Goal: Navigation & Orientation: Find specific page/section

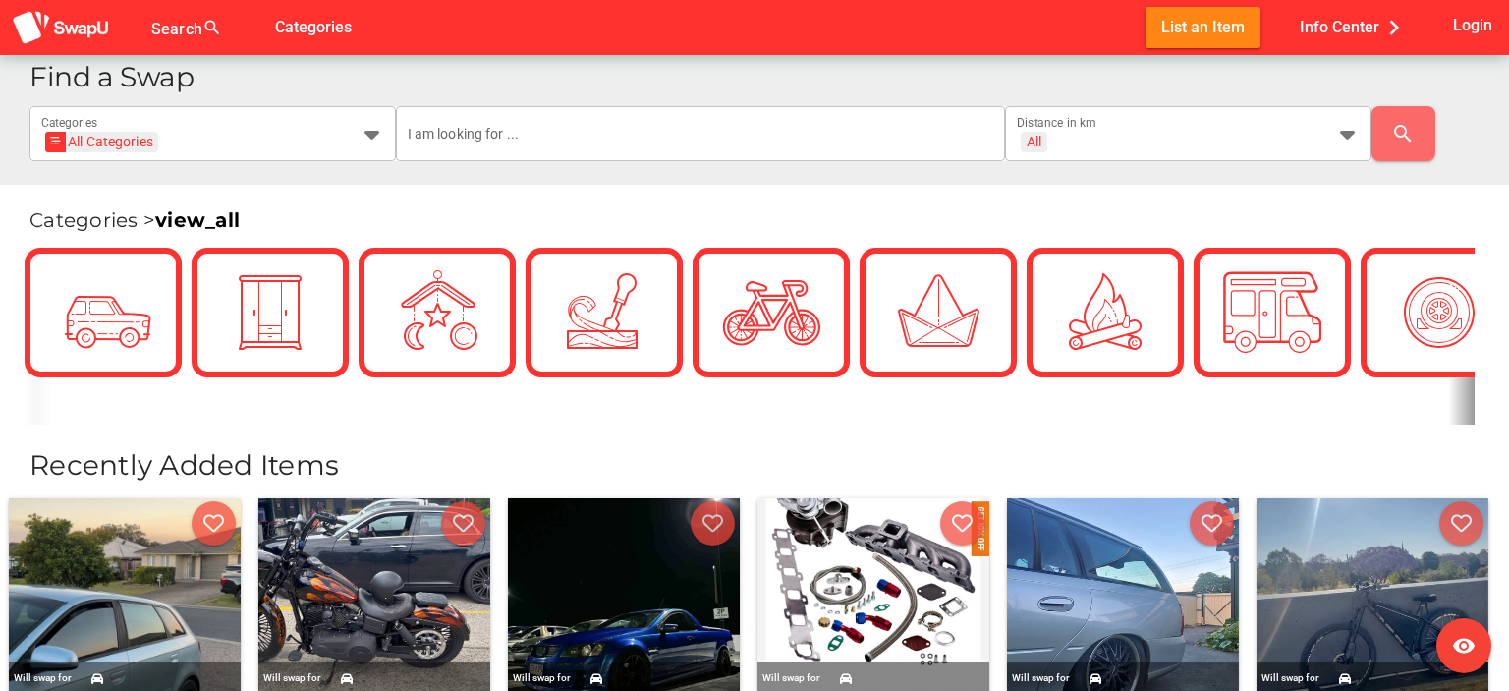
scroll to position [295, 0]
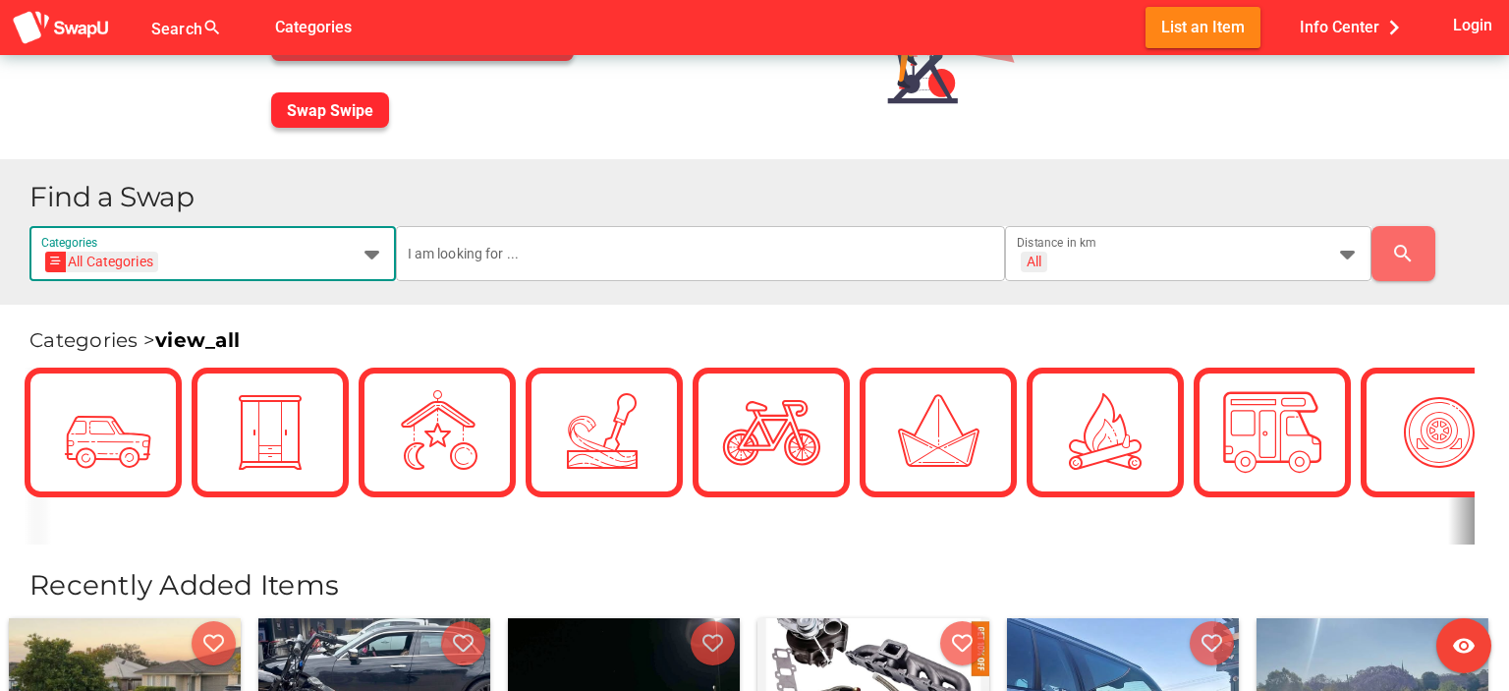
click at [365, 256] on icon at bounding box center [373, 254] width 24 height 24
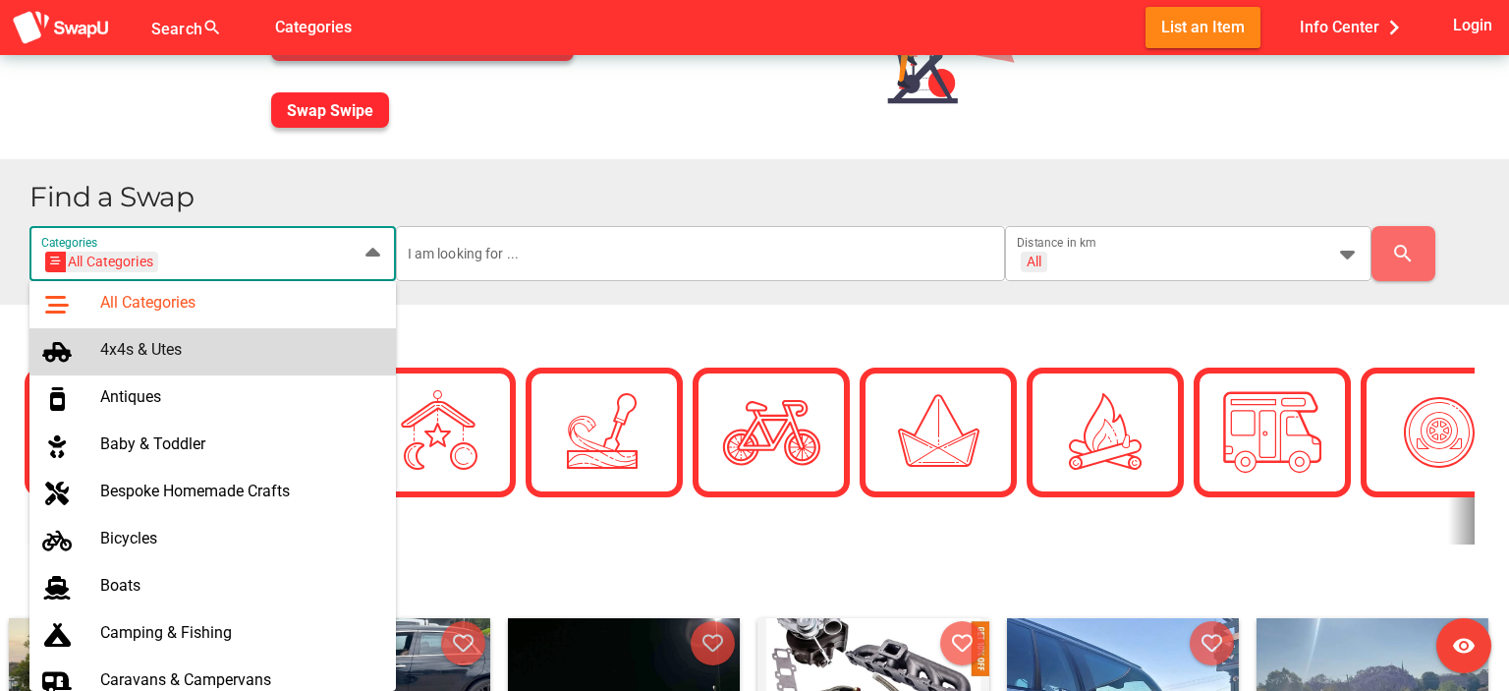
click at [140, 339] on div "4x4s & Utes" at bounding box center [240, 351] width 280 height 31
type input "4x4s & Utes"
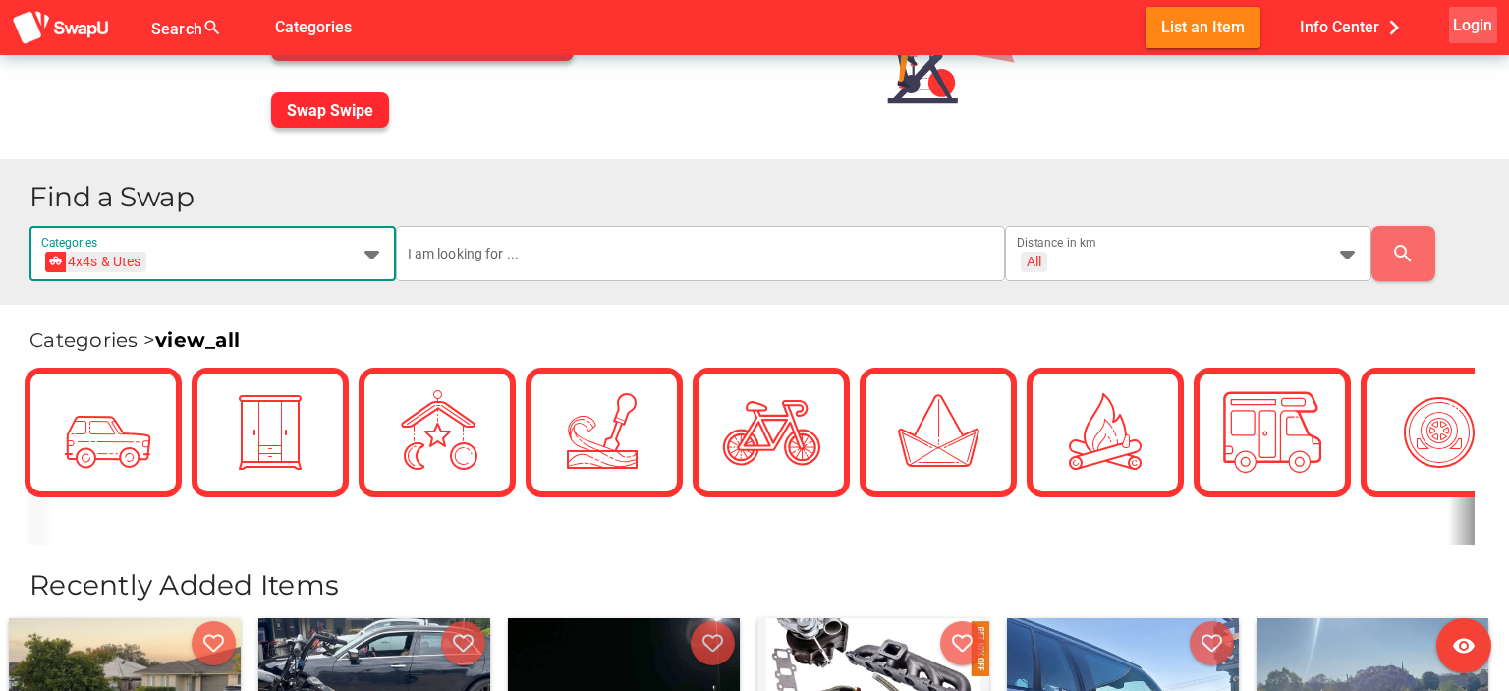
scroll to position [0, 0]
click at [1460, 23] on span "Login" at bounding box center [1472, 25] width 39 height 27
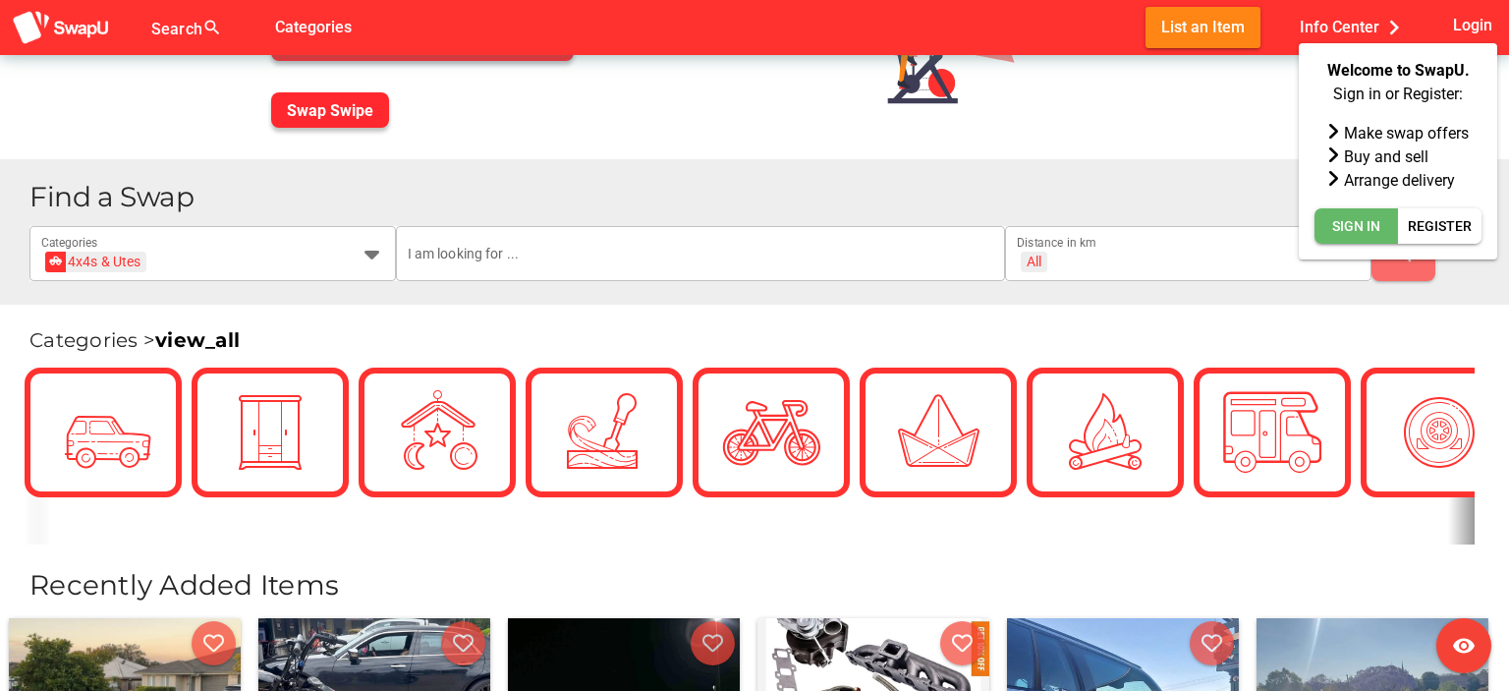
click at [1364, 219] on span "Sign In" at bounding box center [1357, 226] width 48 height 24
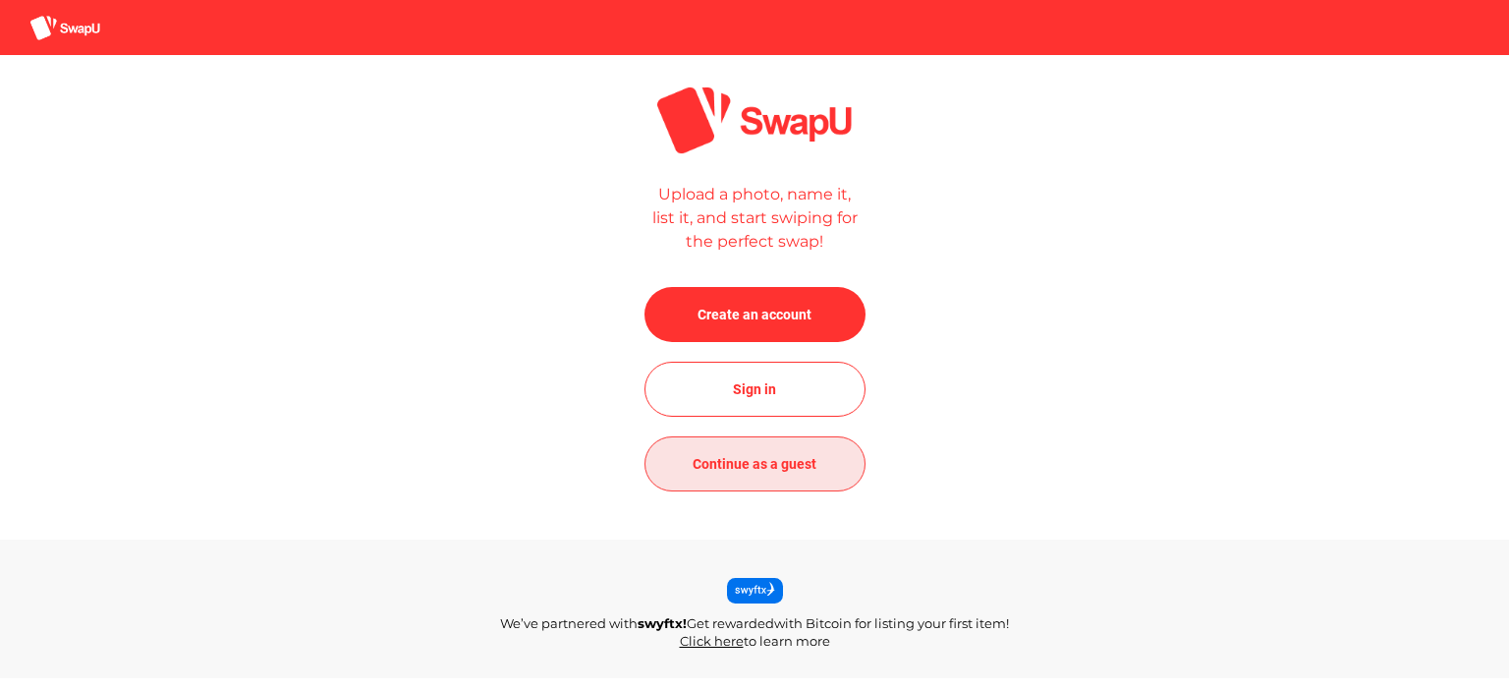
click at [711, 455] on span "Continue as a guest" at bounding box center [755, 464] width 124 height 24
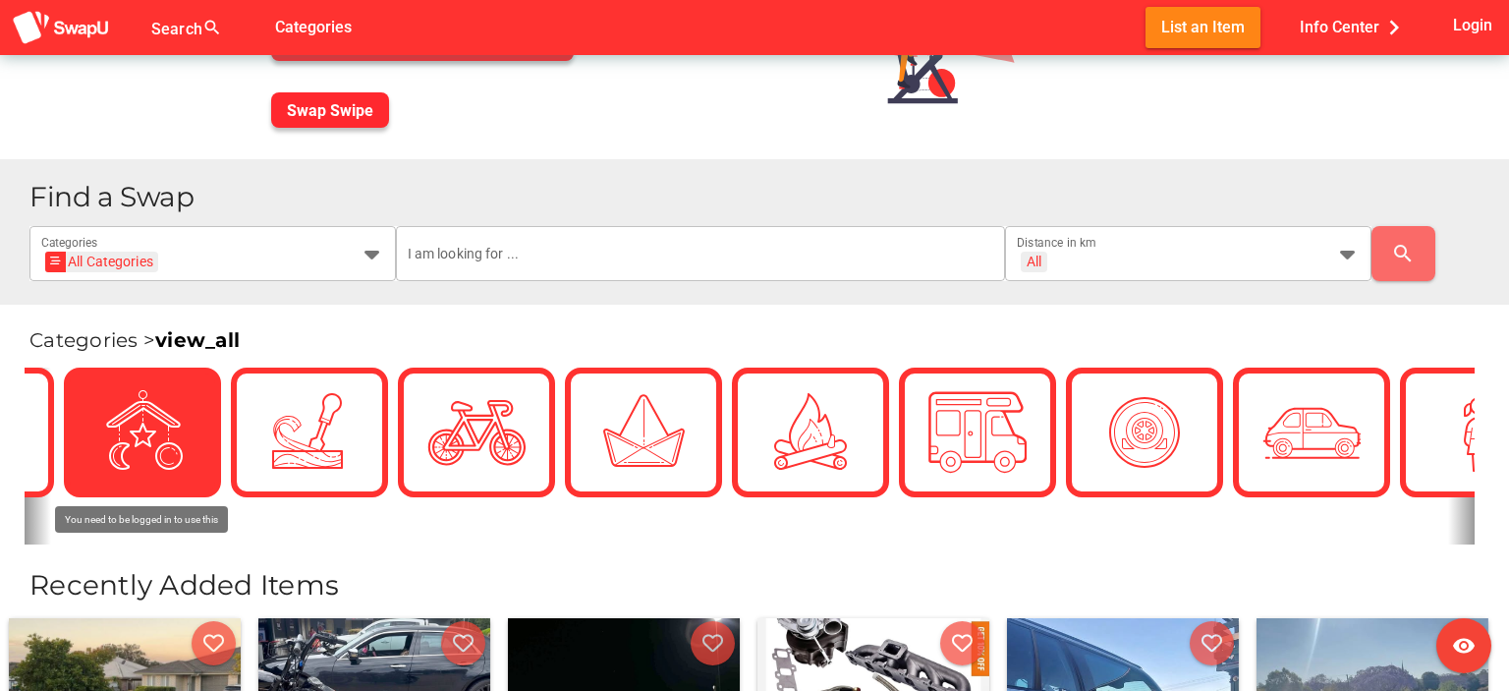
scroll to position [0, 98]
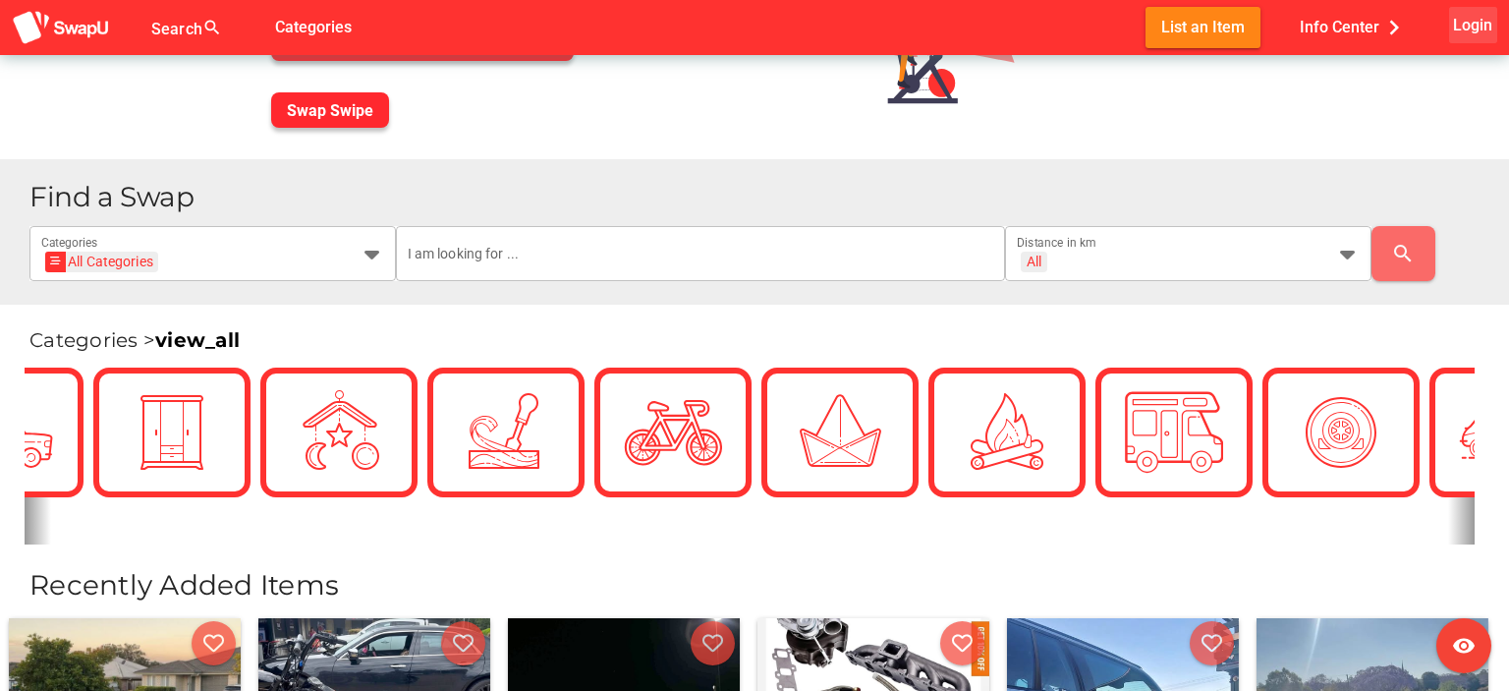
click at [1466, 37] on span "Login" at bounding box center [1472, 25] width 39 height 27
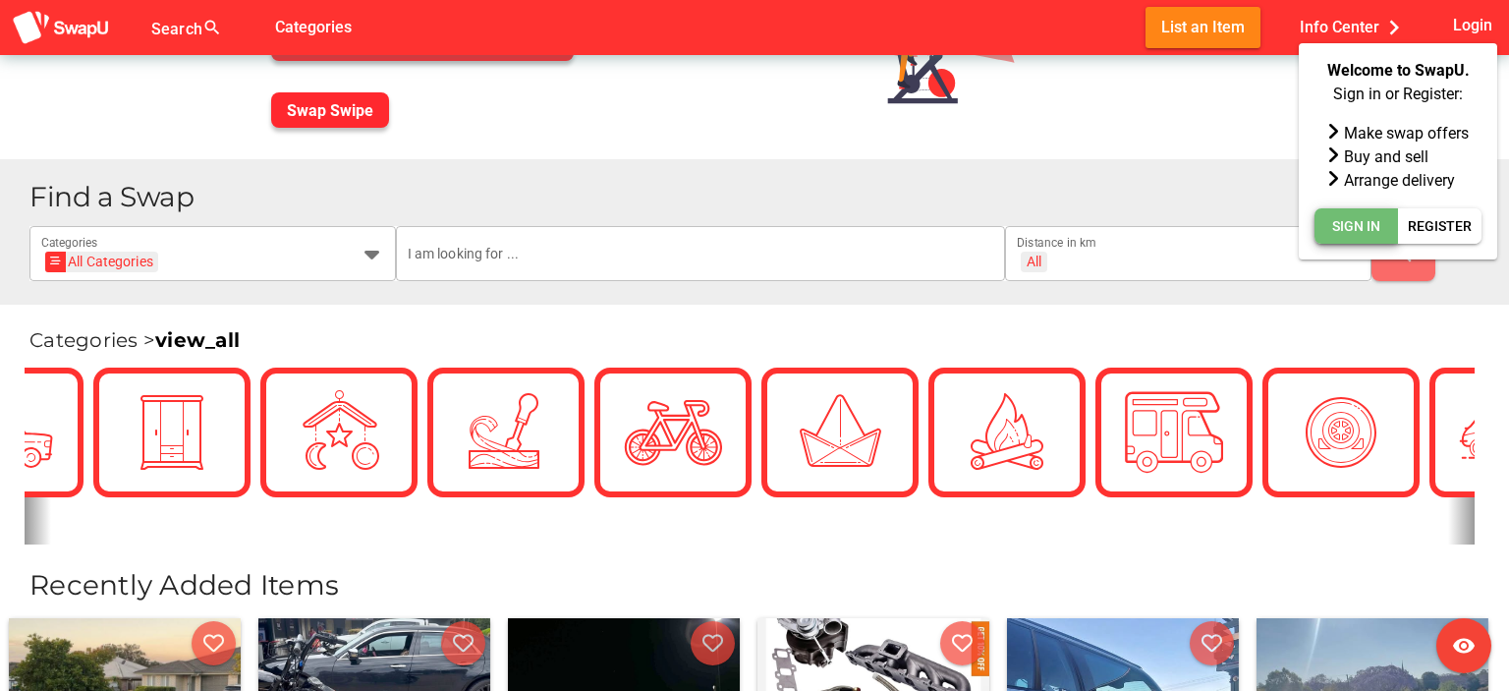
click at [1378, 223] on span "Sign In" at bounding box center [1357, 226] width 48 height 24
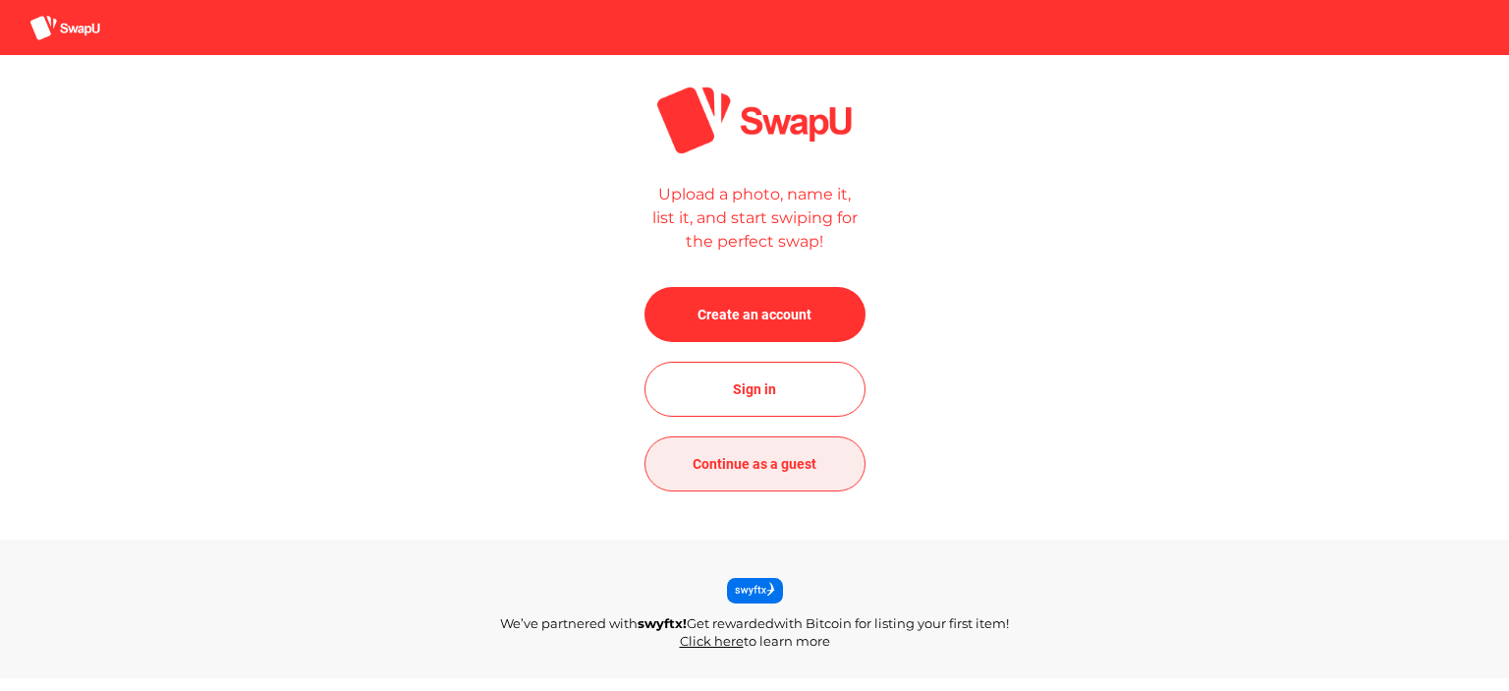
click at [736, 459] on span "Continue as a guest" at bounding box center [755, 464] width 124 height 24
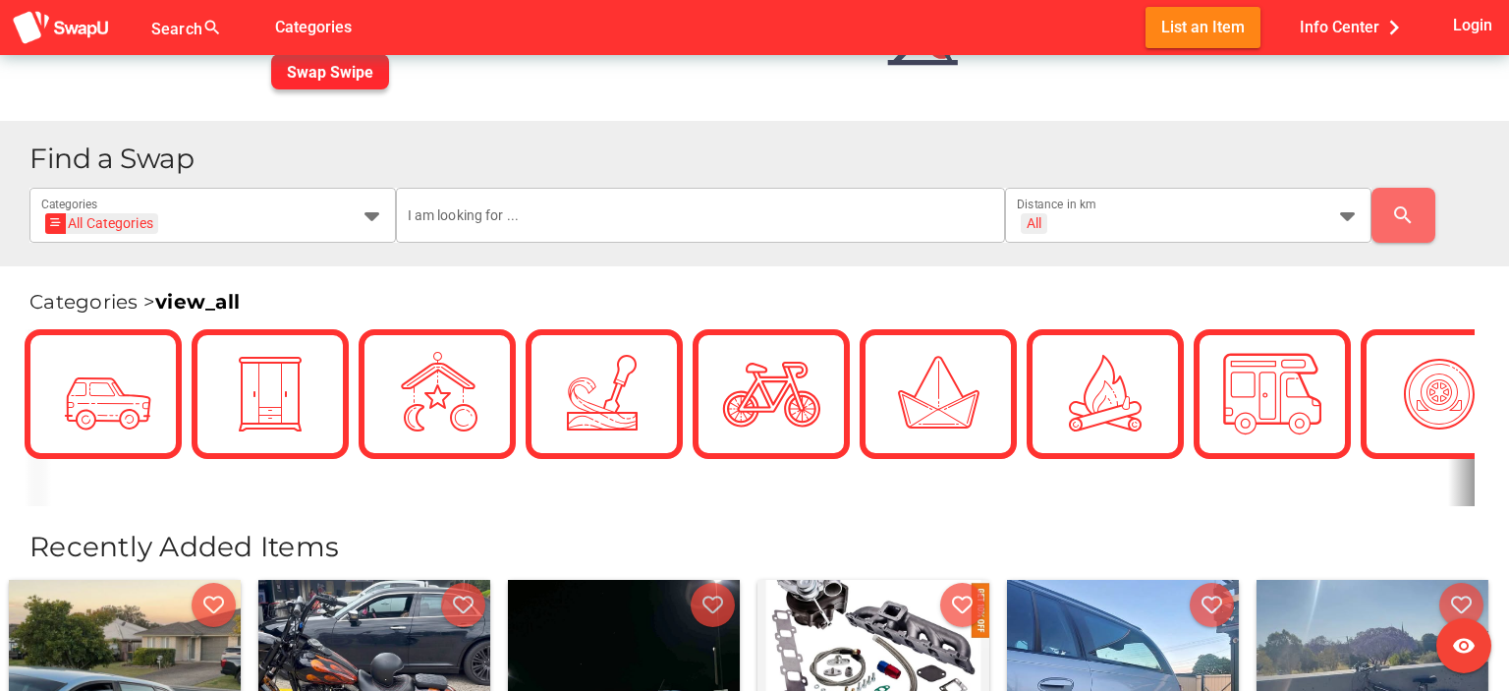
scroll to position [393, 0]
